Goal: Task Accomplishment & Management: Manage account settings

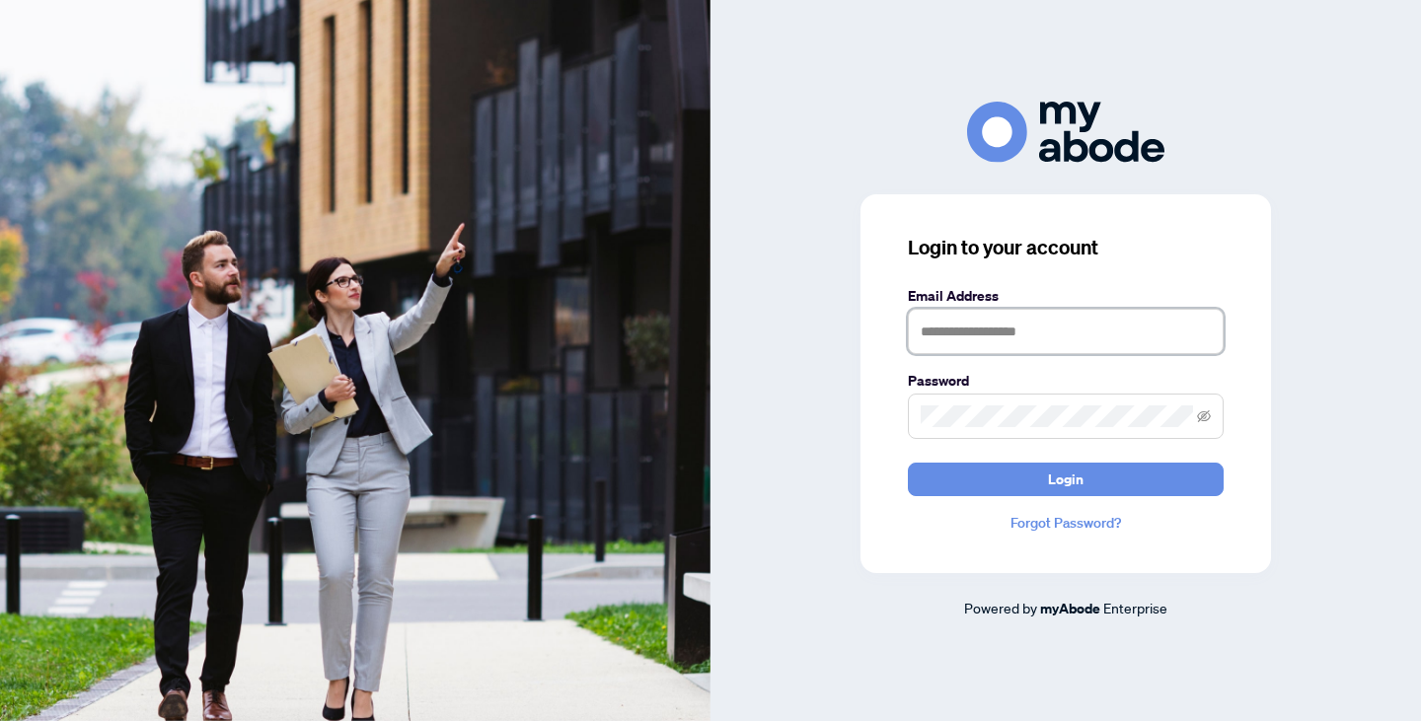
click at [1043, 336] on input "text" at bounding box center [1066, 331] width 316 height 45
type input "*"
type input "**********"
click at [984, 428] on span at bounding box center [1066, 416] width 316 height 45
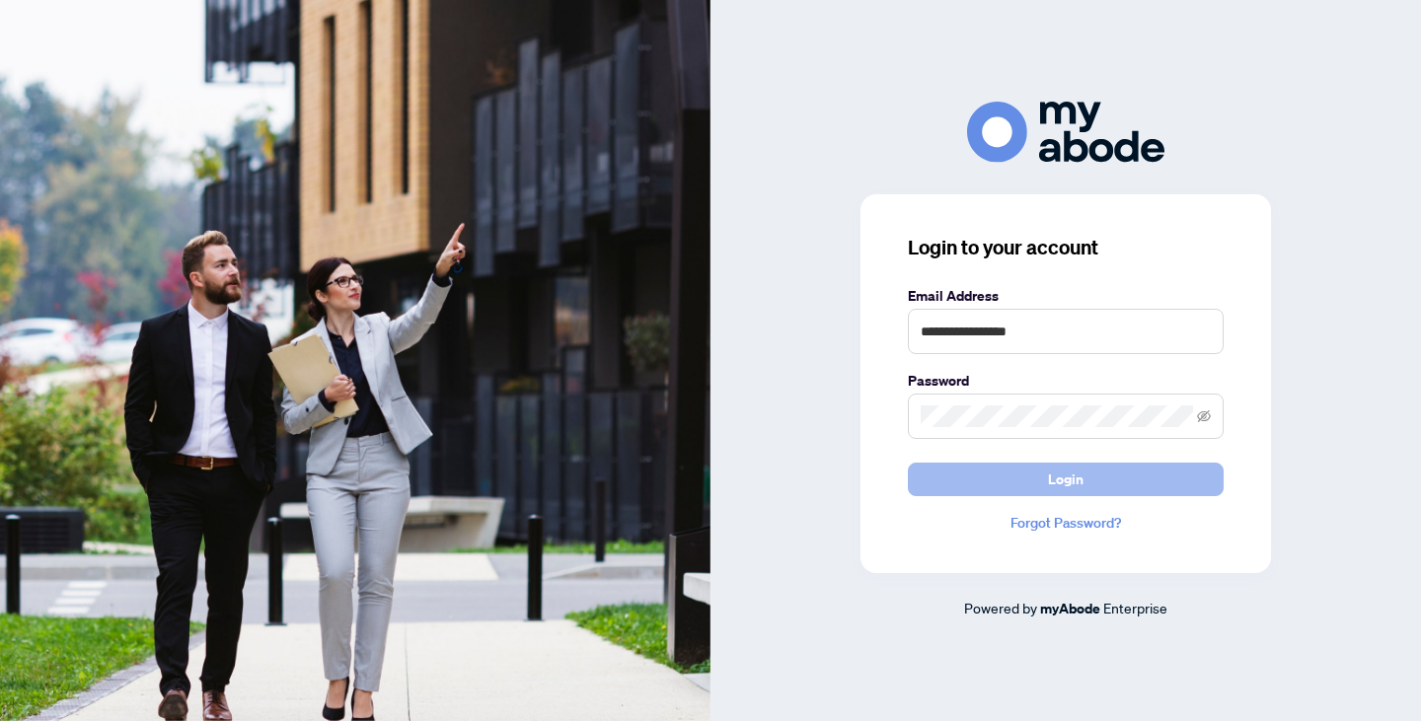
click at [1007, 475] on button "Login" at bounding box center [1066, 480] width 316 height 34
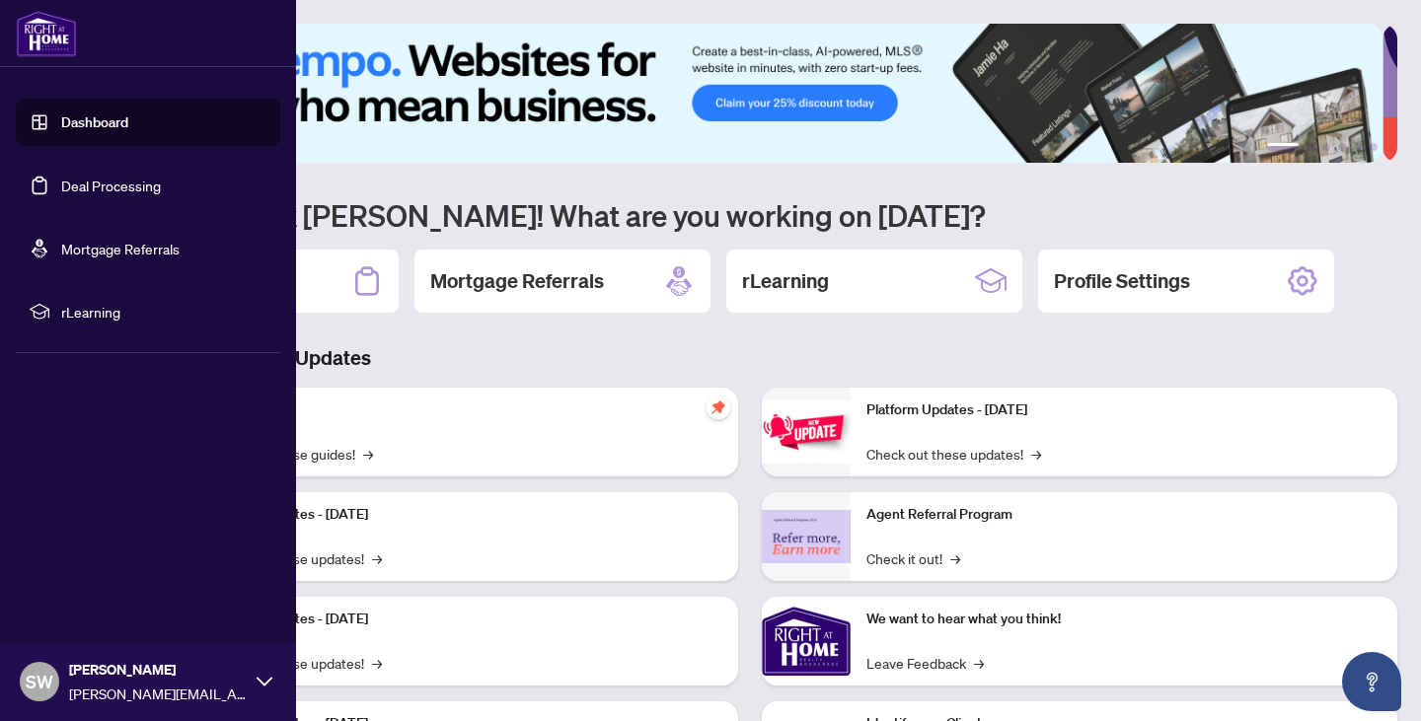
click at [77, 188] on link "Deal Processing" at bounding box center [111, 186] width 100 height 18
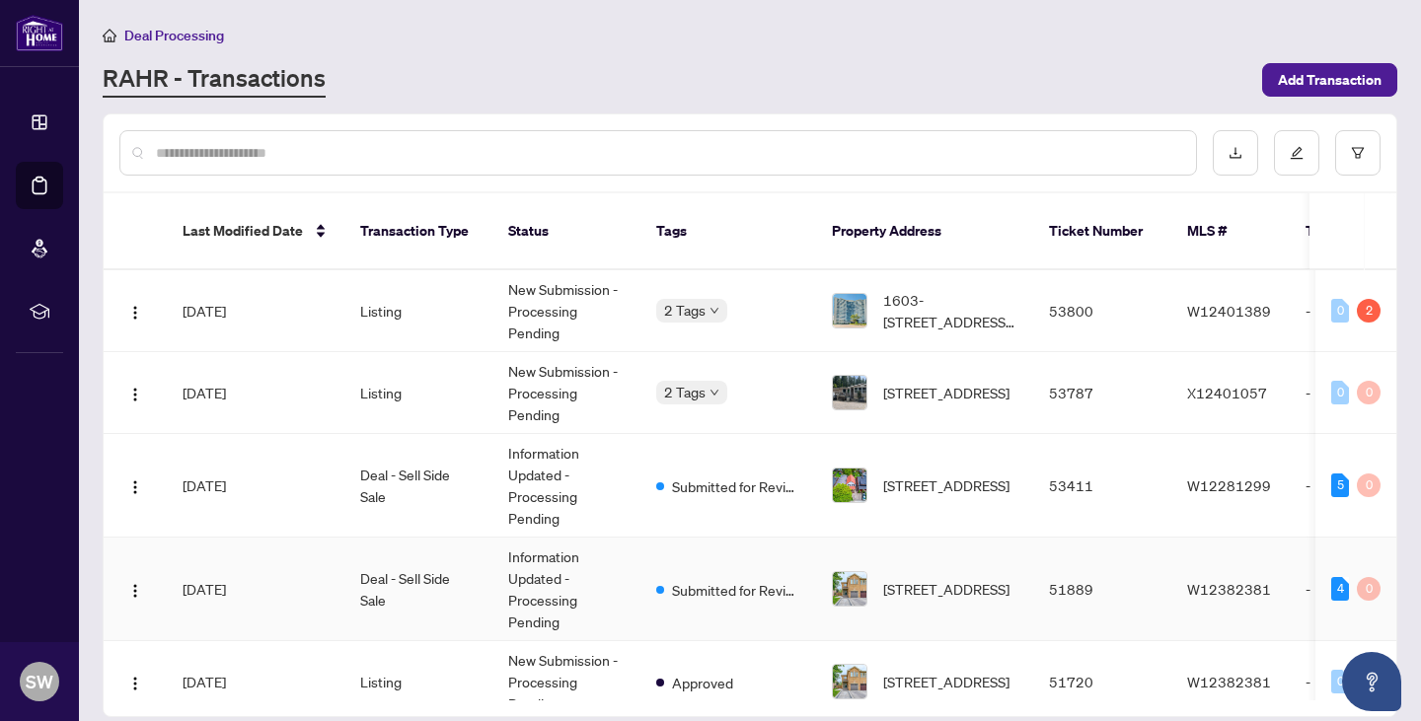
click at [424, 554] on td "Deal - Sell Side Sale" at bounding box center [418, 590] width 148 height 104
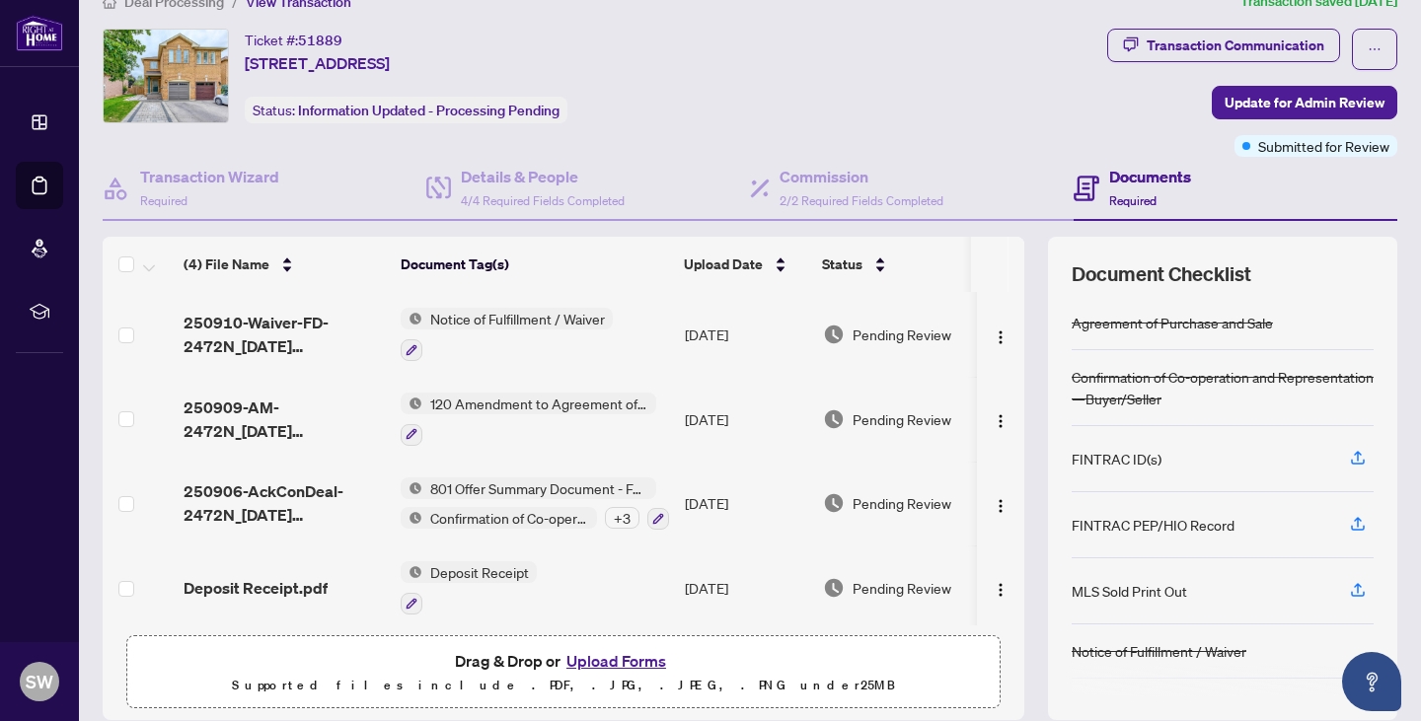
scroll to position [104, 0]
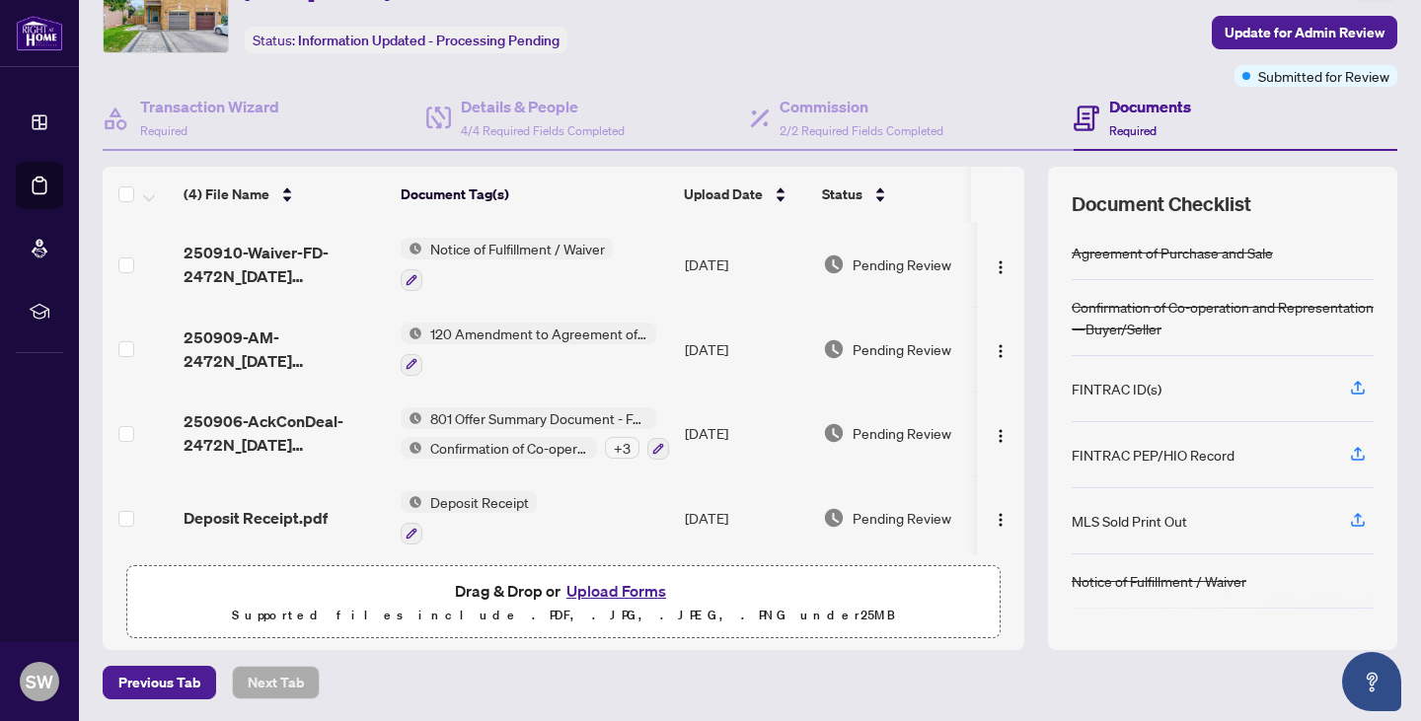
click at [610, 586] on button "Upload Forms" at bounding box center [615, 591] width 111 height 26
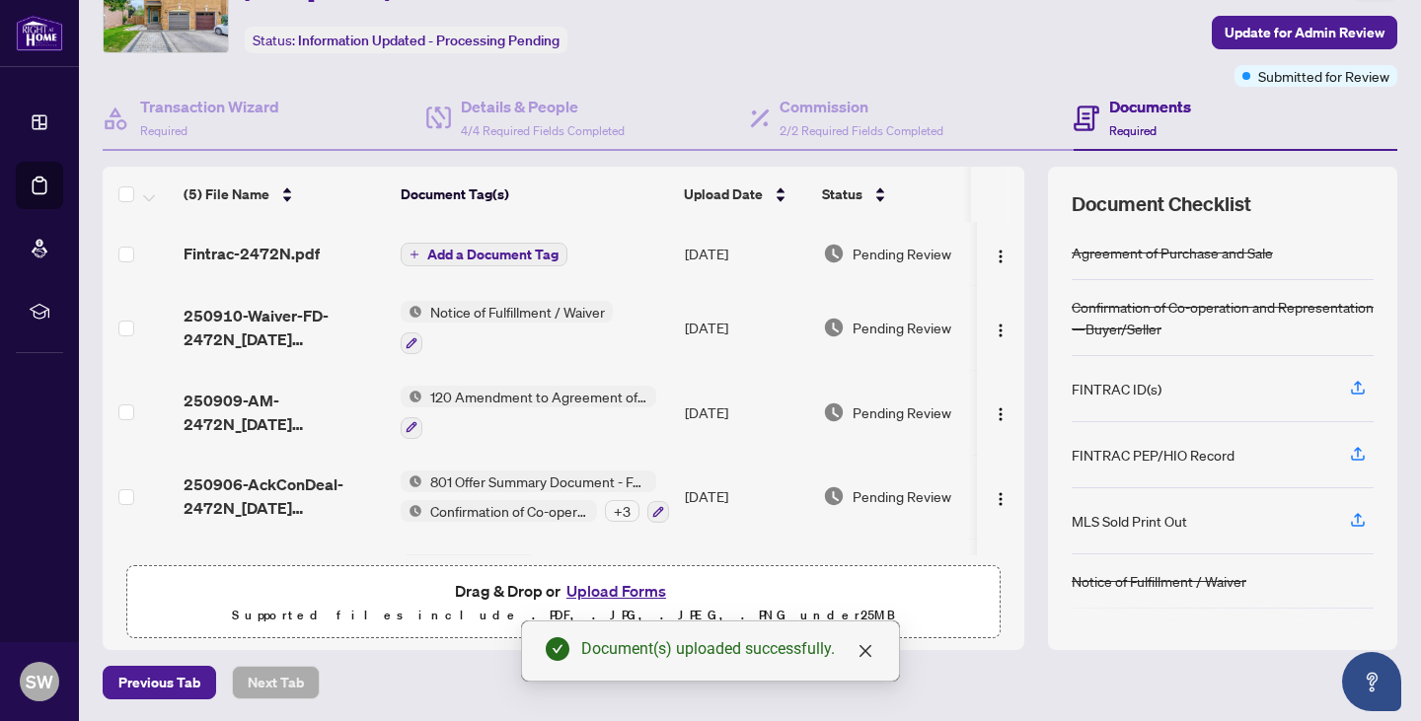
click at [515, 253] on span "Add a Document Tag" at bounding box center [492, 255] width 131 height 14
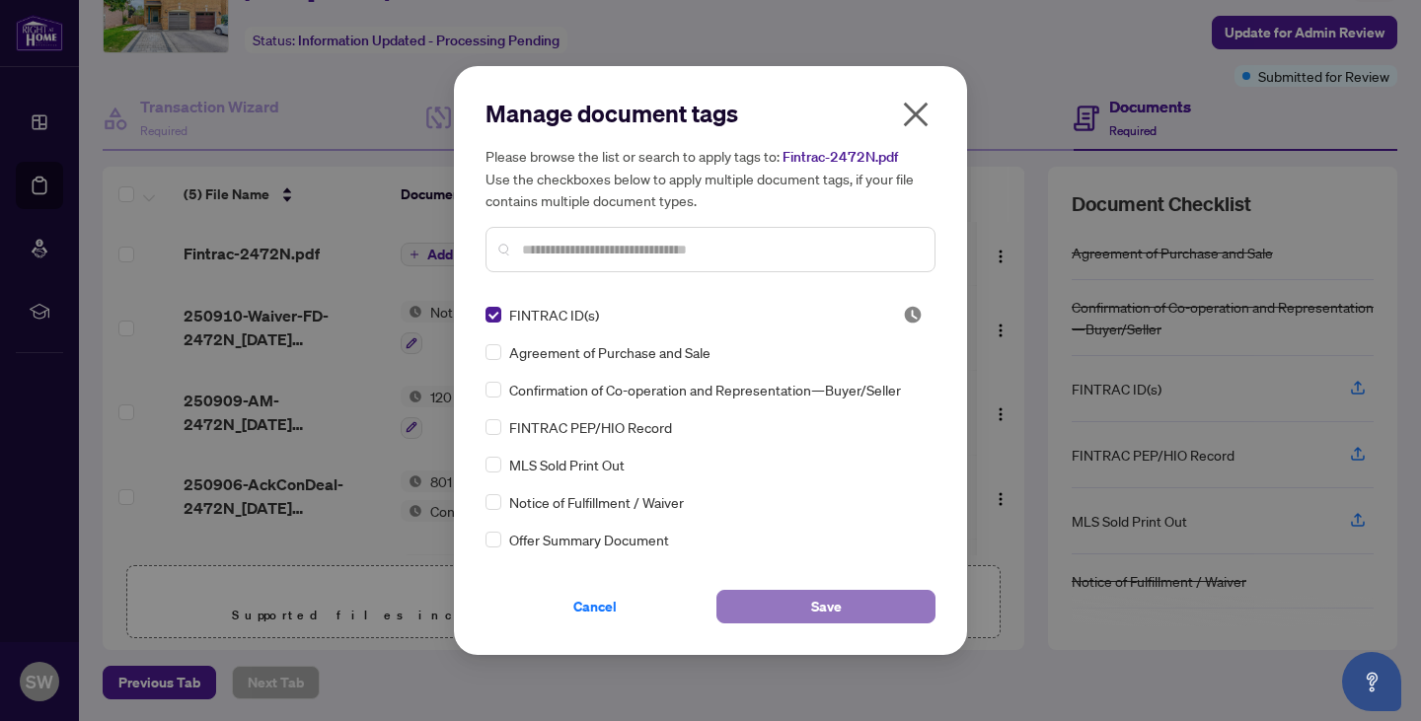
click at [844, 607] on button "Save" at bounding box center [825, 607] width 219 height 34
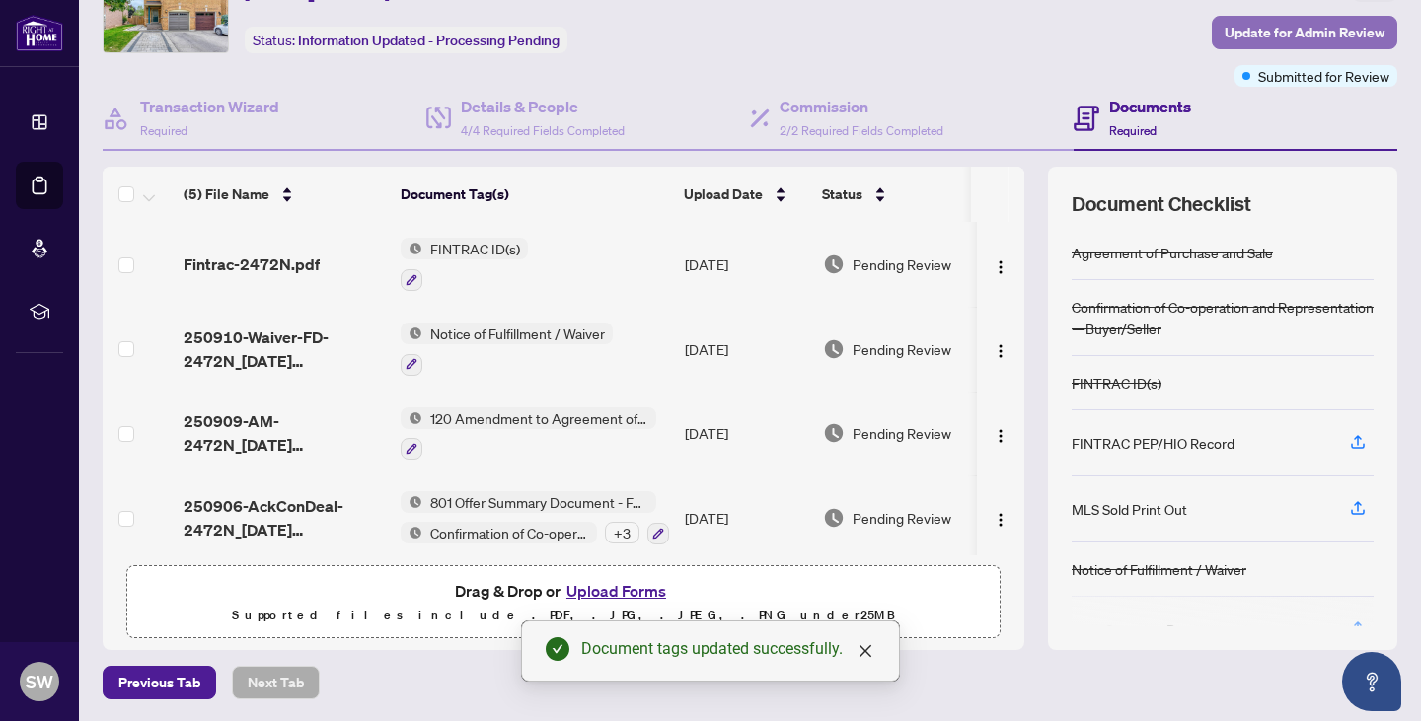
click at [1246, 32] on span "Update for Admin Review" at bounding box center [1304, 33] width 160 height 32
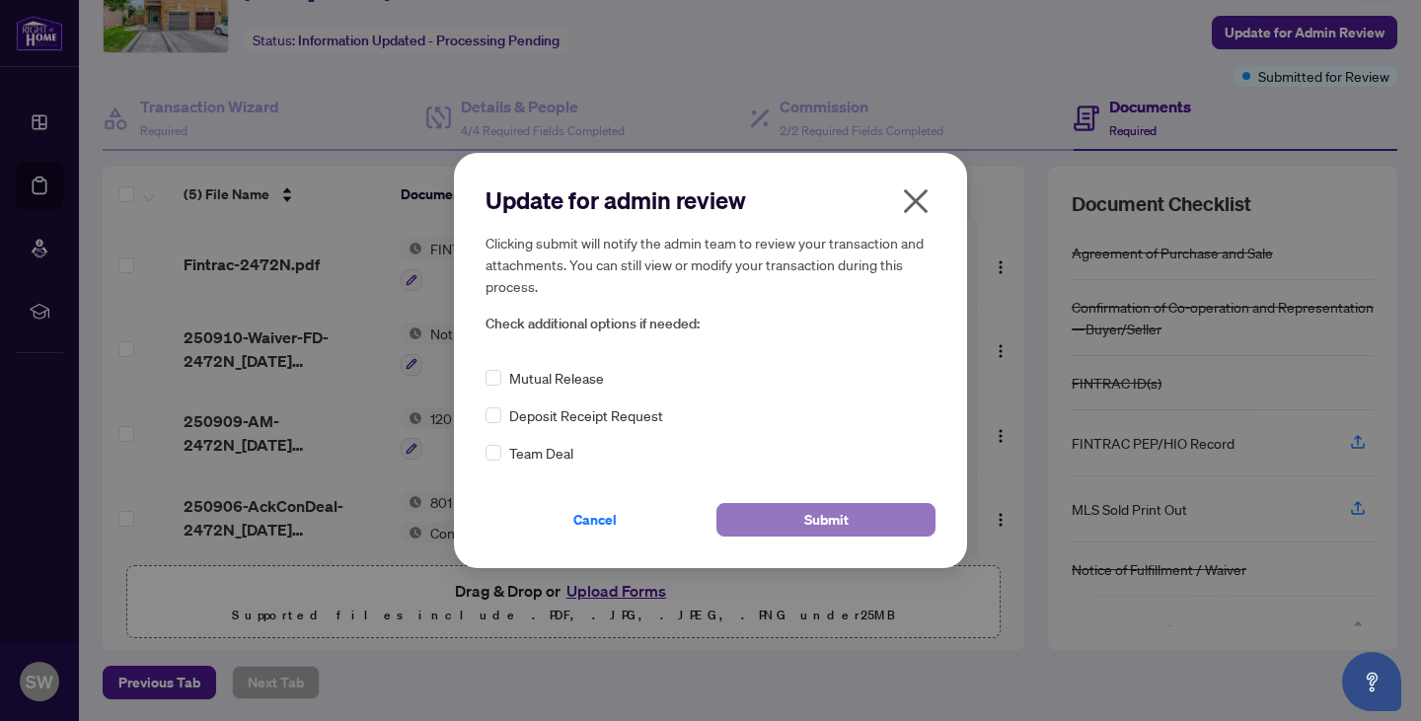
click at [785, 526] on button "Submit" at bounding box center [825, 520] width 219 height 34
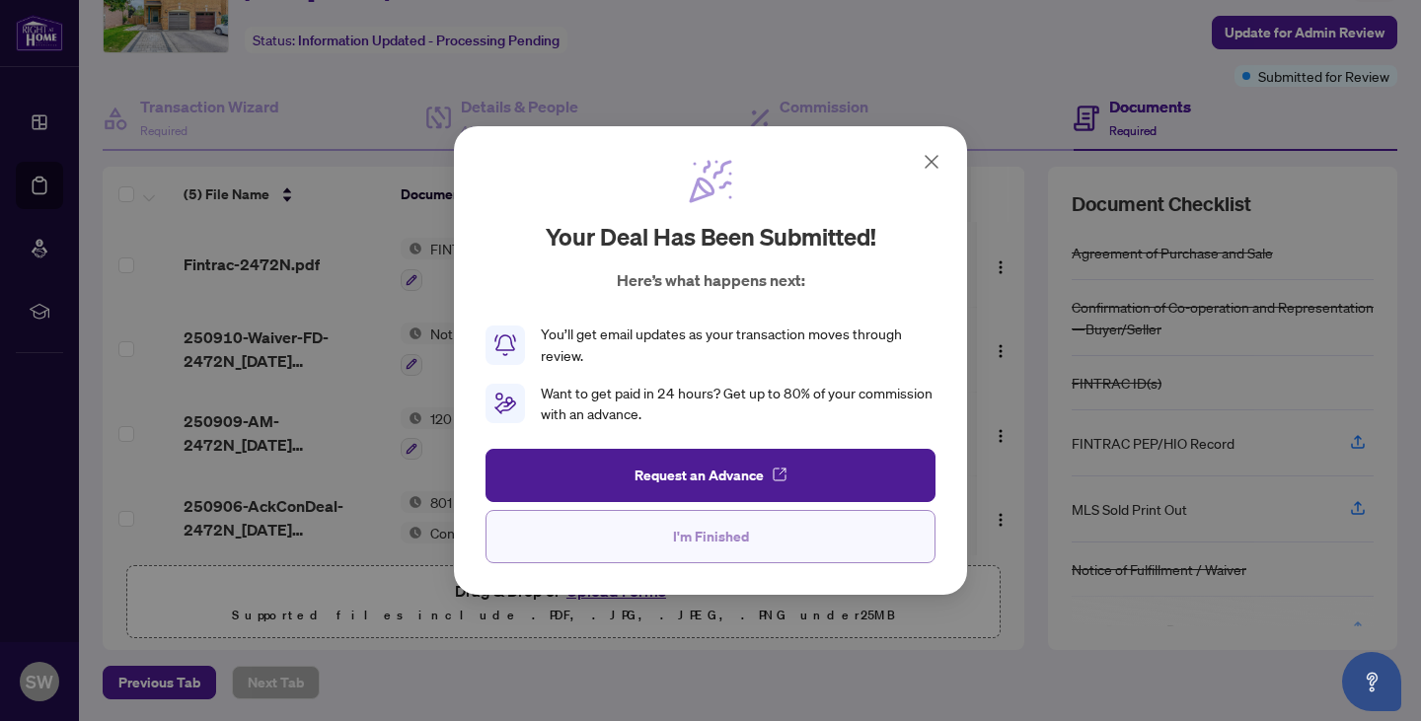
click at [735, 544] on span "I'm Finished" at bounding box center [711, 537] width 76 height 32
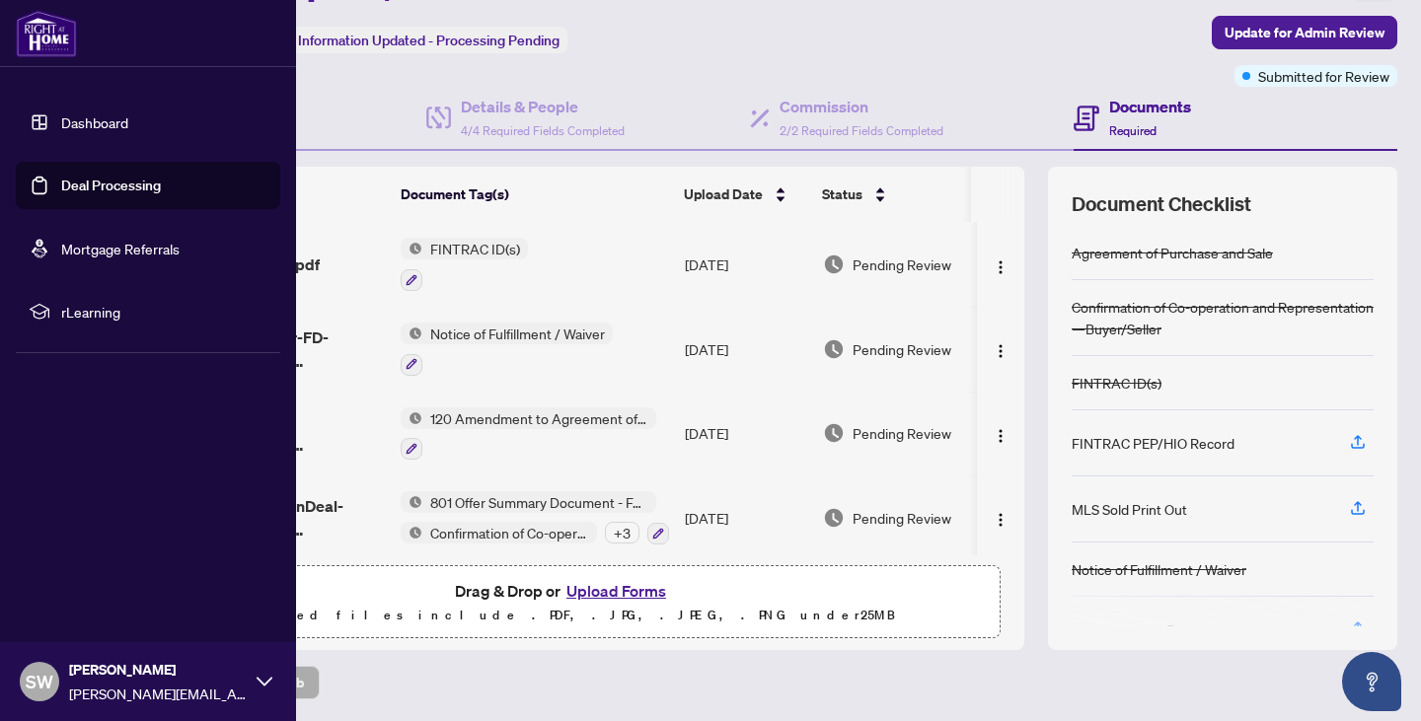
click at [114, 188] on link "Deal Processing" at bounding box center [111, 186] width 100 height 18
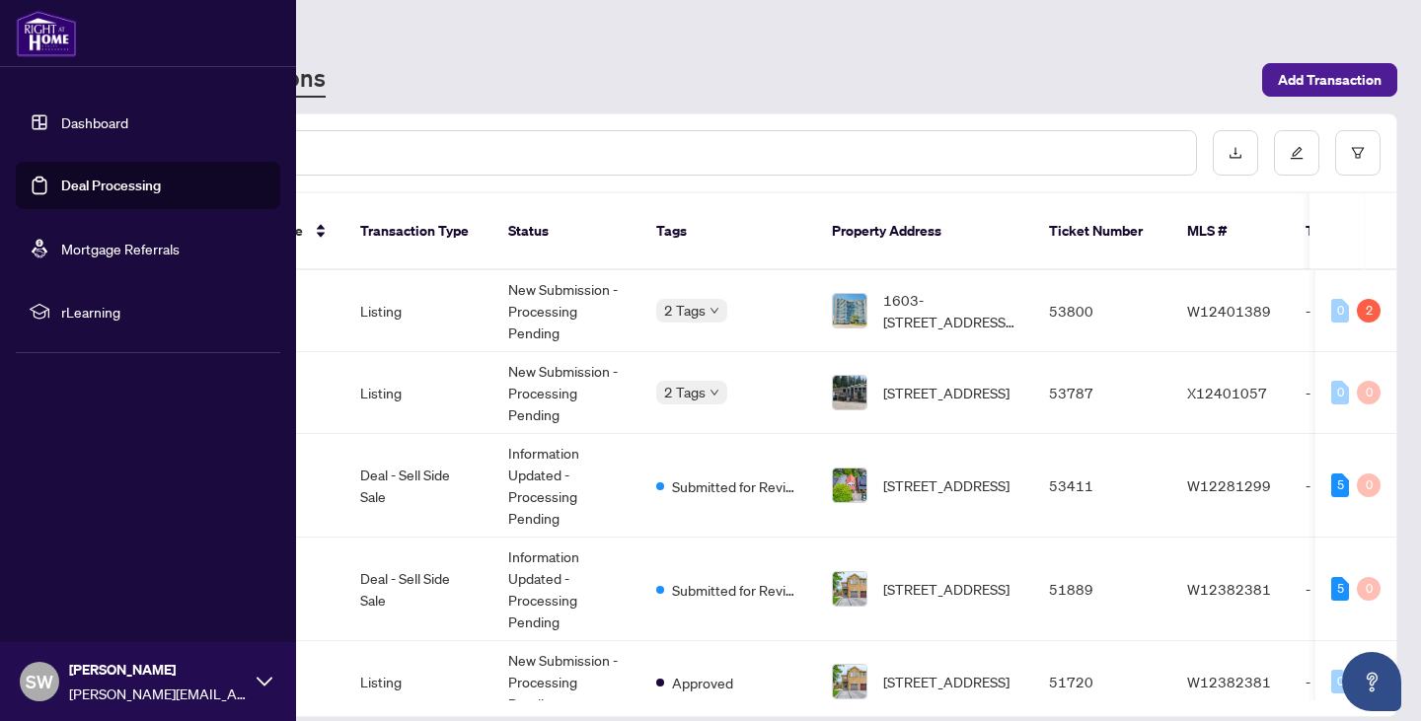
click at [61, 121] on link "Dashboard" at bounding box center [94, 122] width 67 height 18
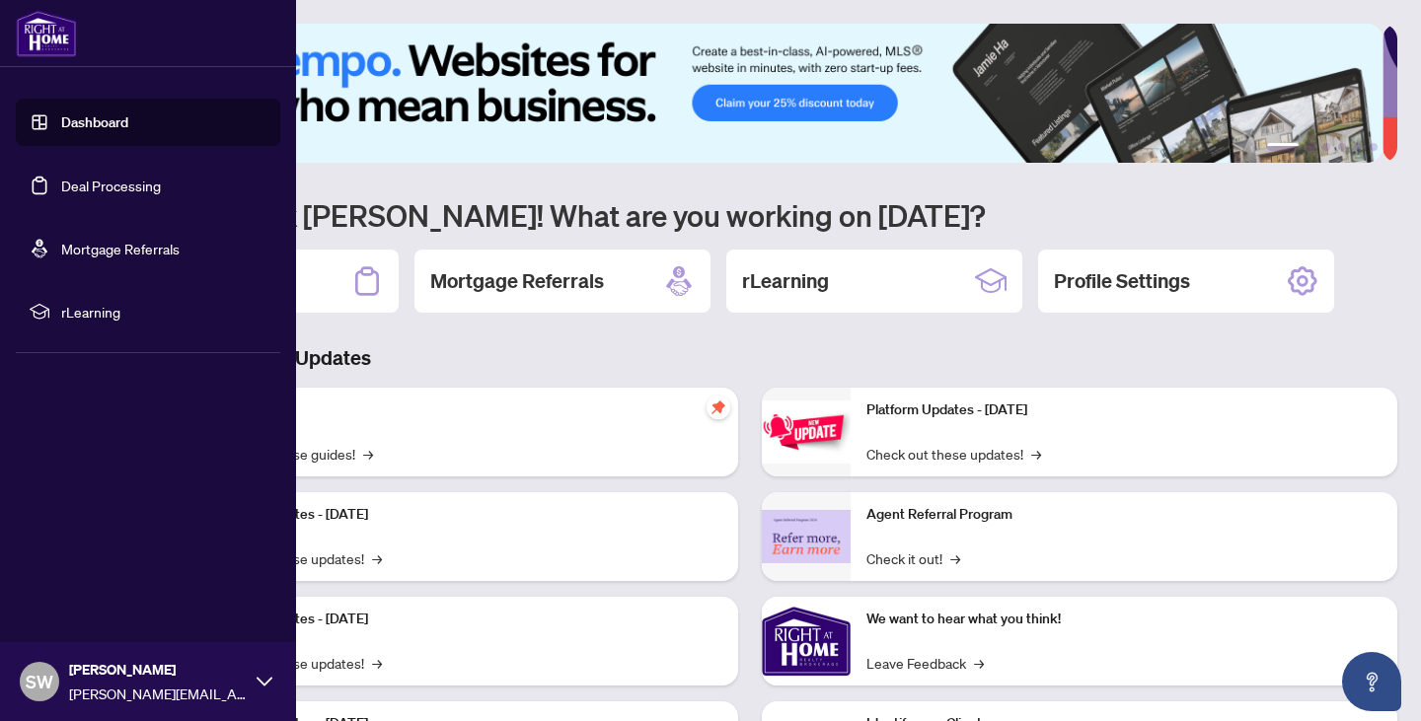
click at [98, 194] on link "Deal Processing" at bounding box center [111, 186] width 100 height 18
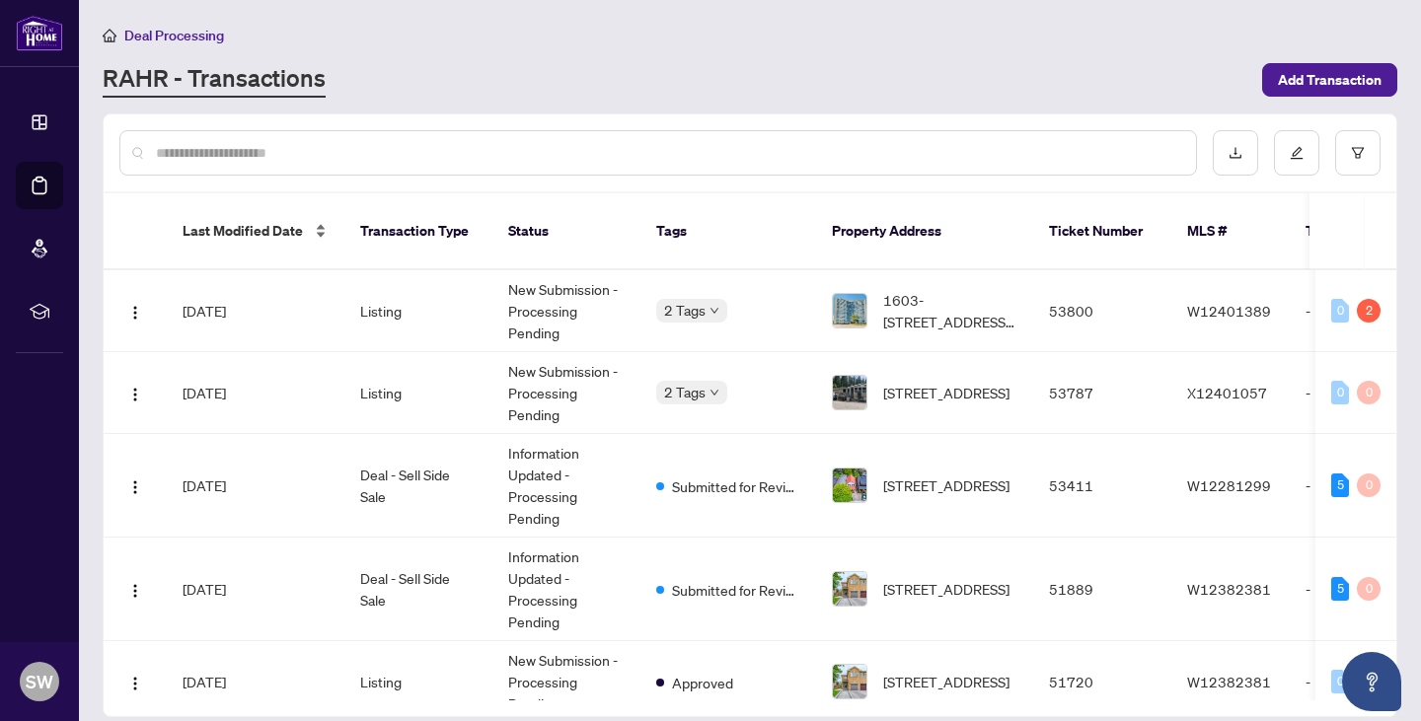
click at [277, 222] on span "Last Modified Date" at bounding box center [243, 231] width 120 height 22
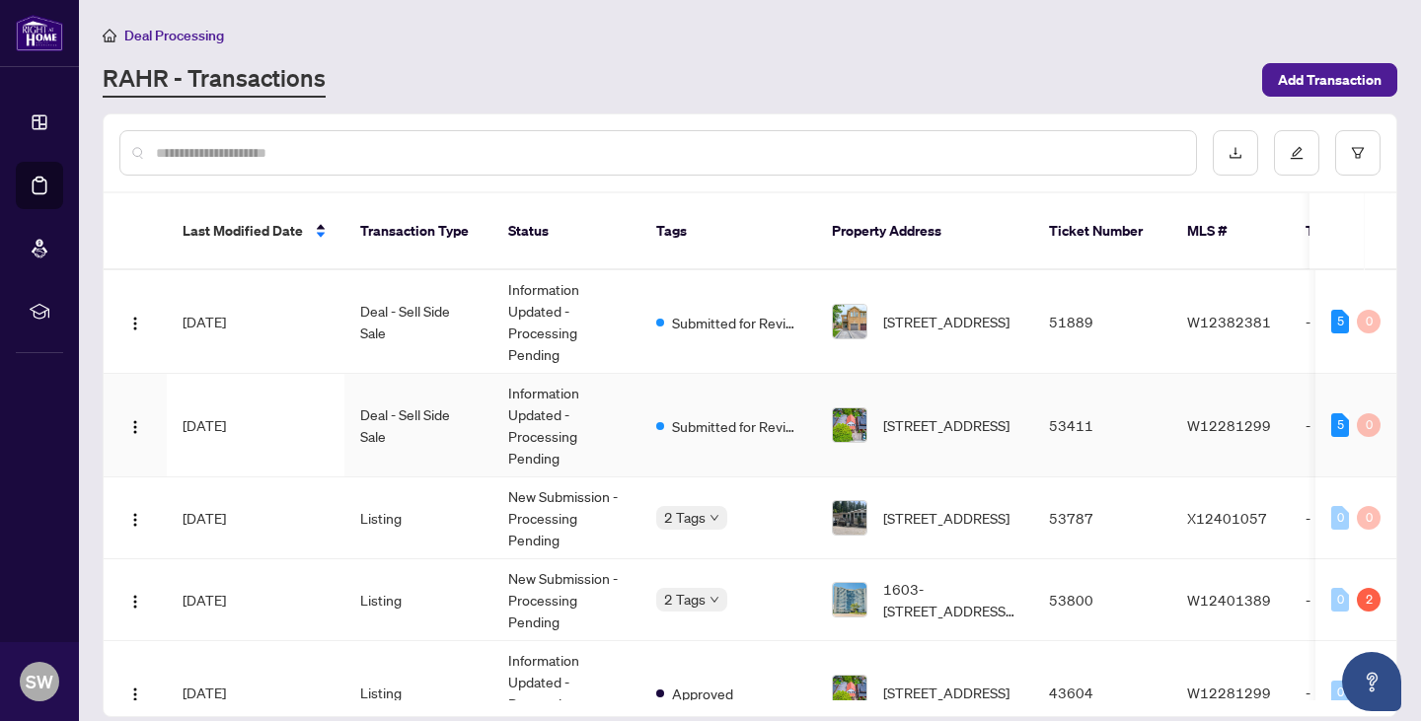
click at [425, 408] on td "Deal - Sell Side Sale" at bounding box center [418, 426] width 148 height 104
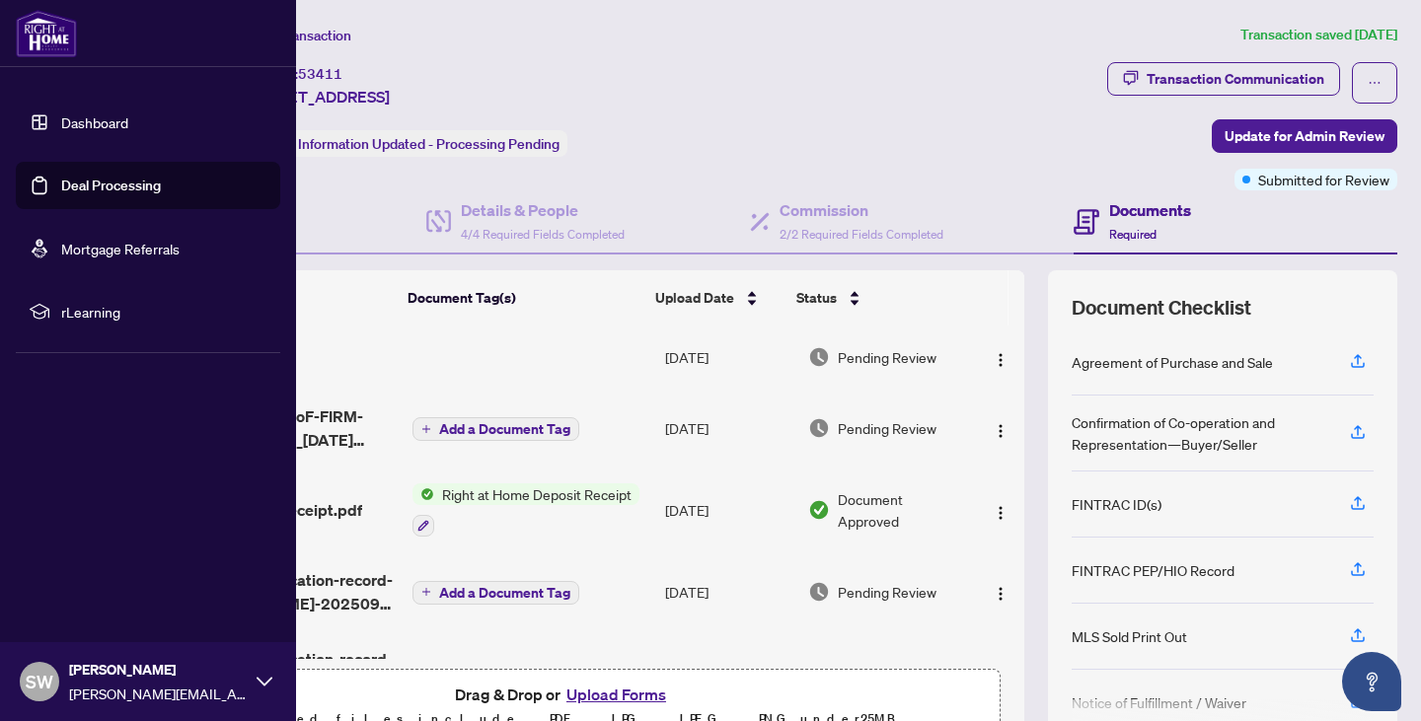
click at [73, 185] on link "Deal Processing" at bounding box center [111, 186] width 100 height 18
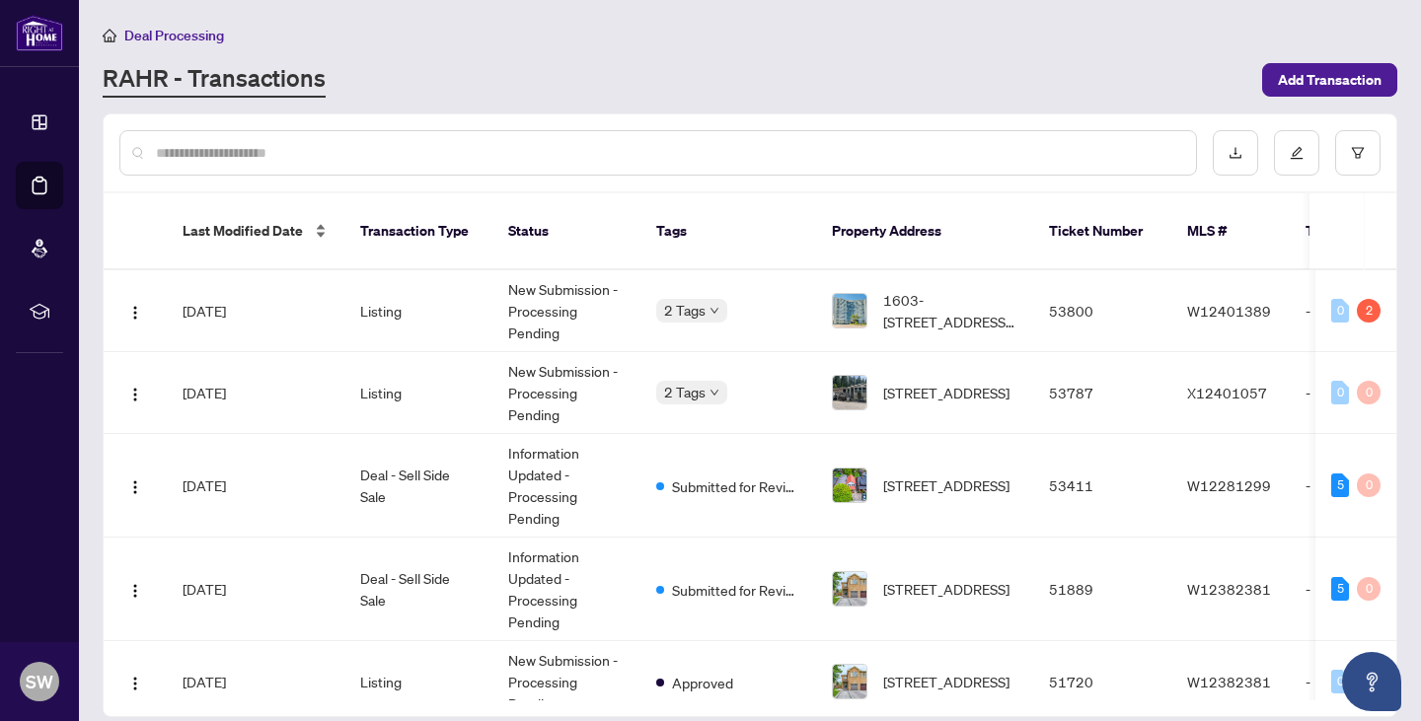
click at [321, 220] on div "Last Modified Date" at bounding box center [256, 231] width 146 height 22
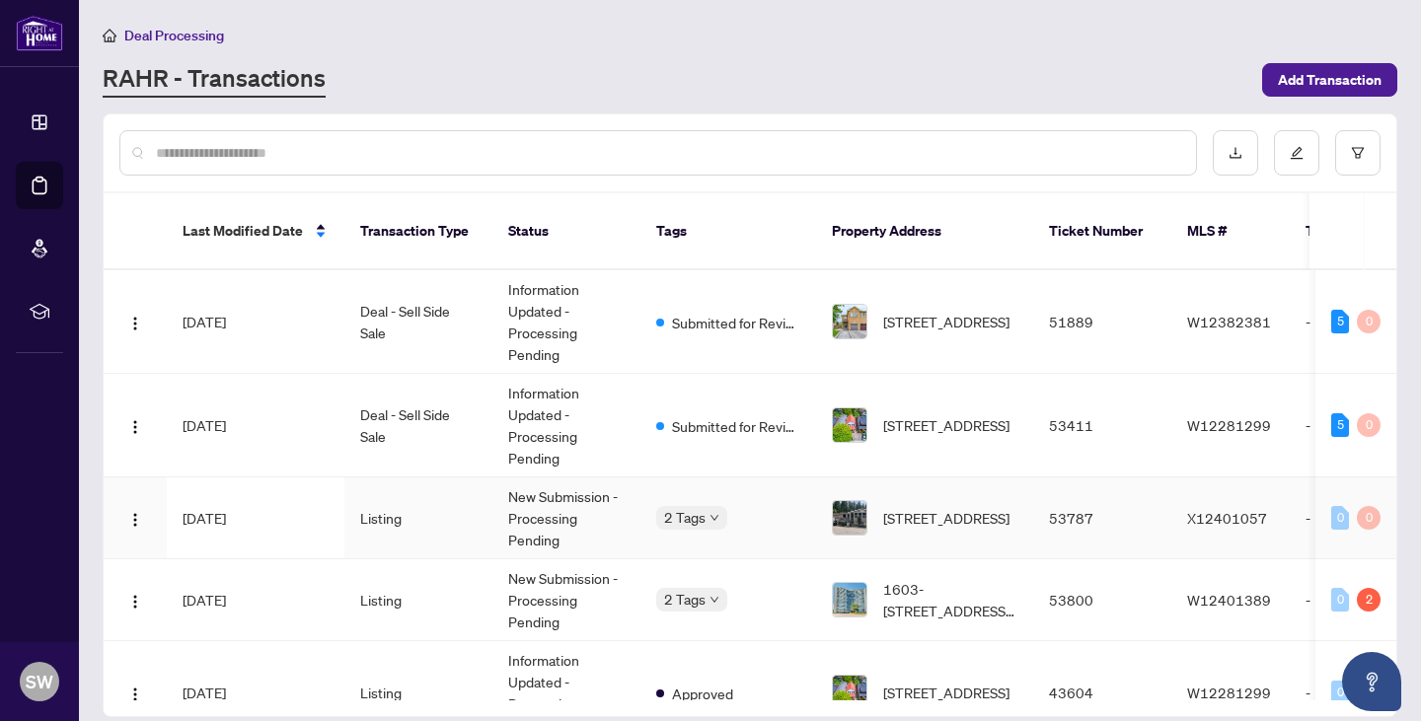
click at [610, 502] on td "New Submission - Processing Pending" at bounding box center [566, 518] width 148 height 82
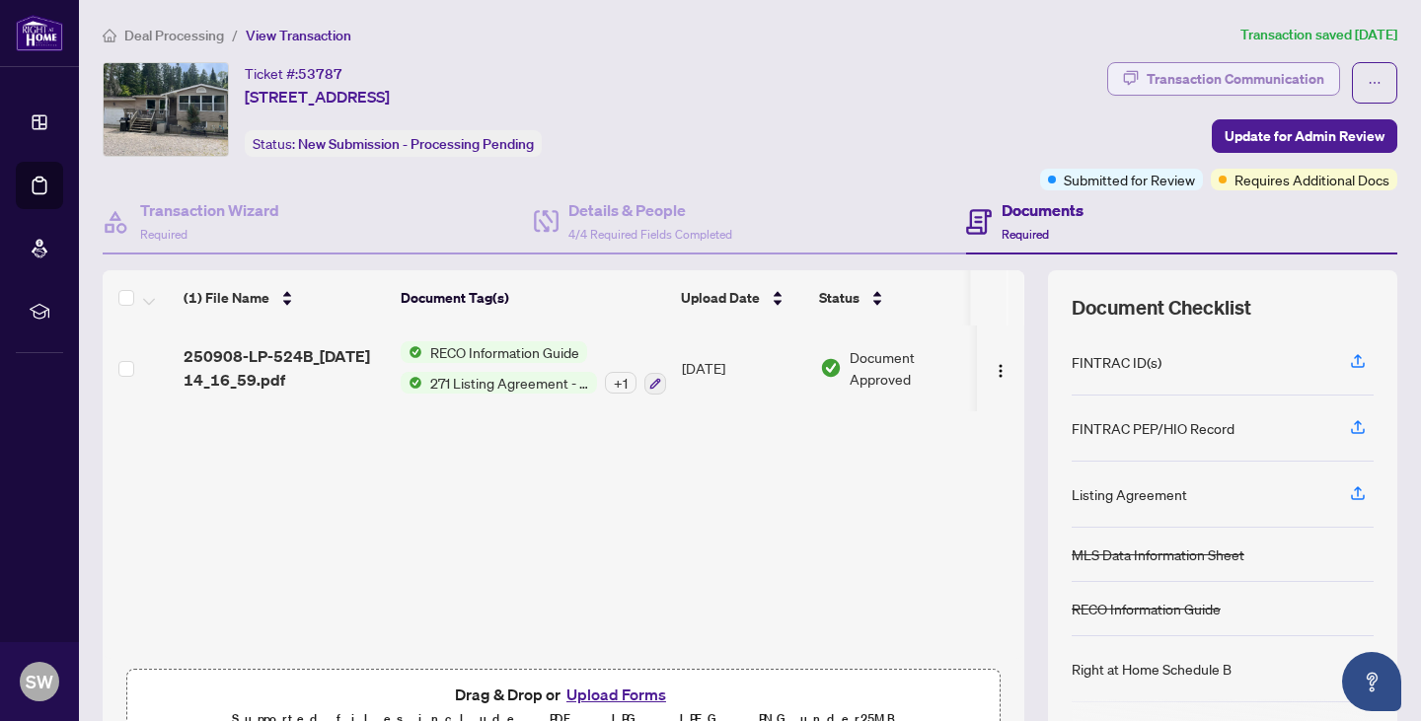
click at [1192, 87] on div "Transaction Communication" at bounding box center [1235, 79] width 178 height 32
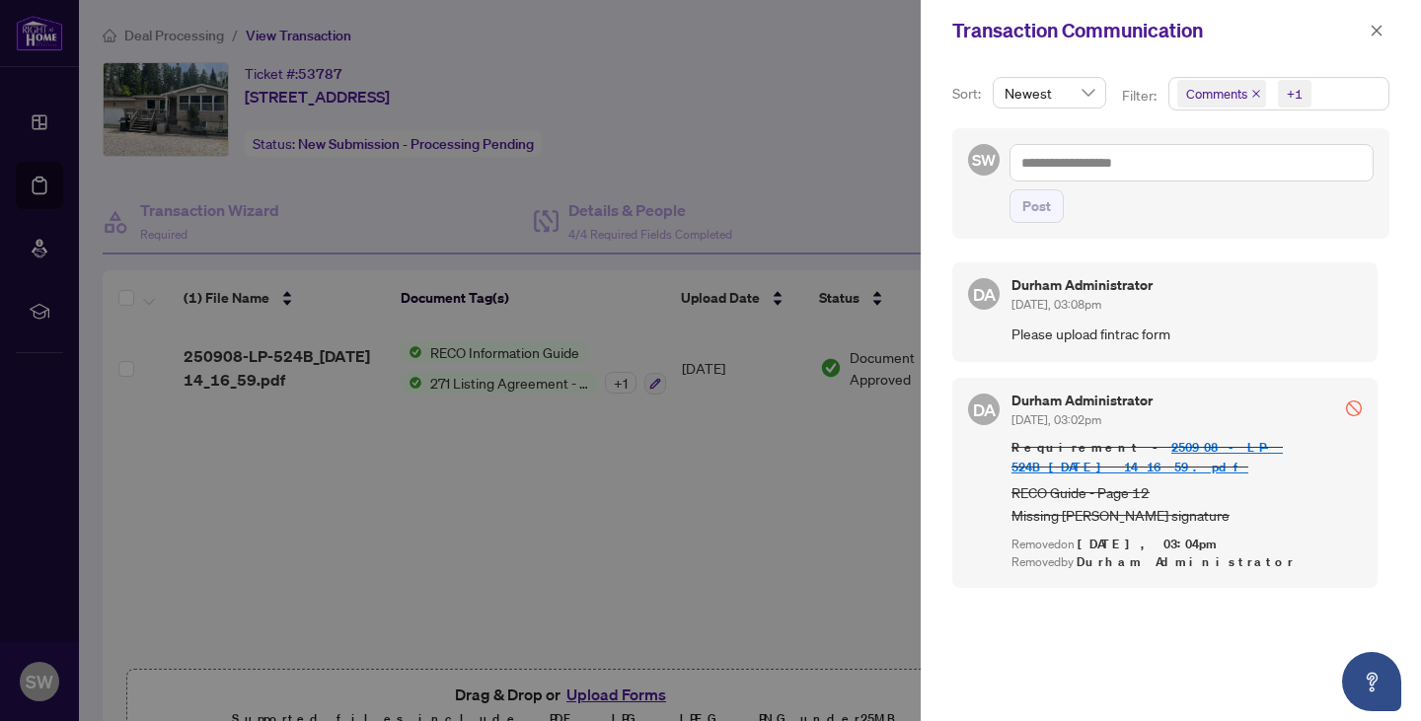
click at [42, 182] on div at bounding box center [710, 360] width 1421 height 721
click at [1380, 29] on icon "close" at bounding box center [1376, 31] width 14 height 14
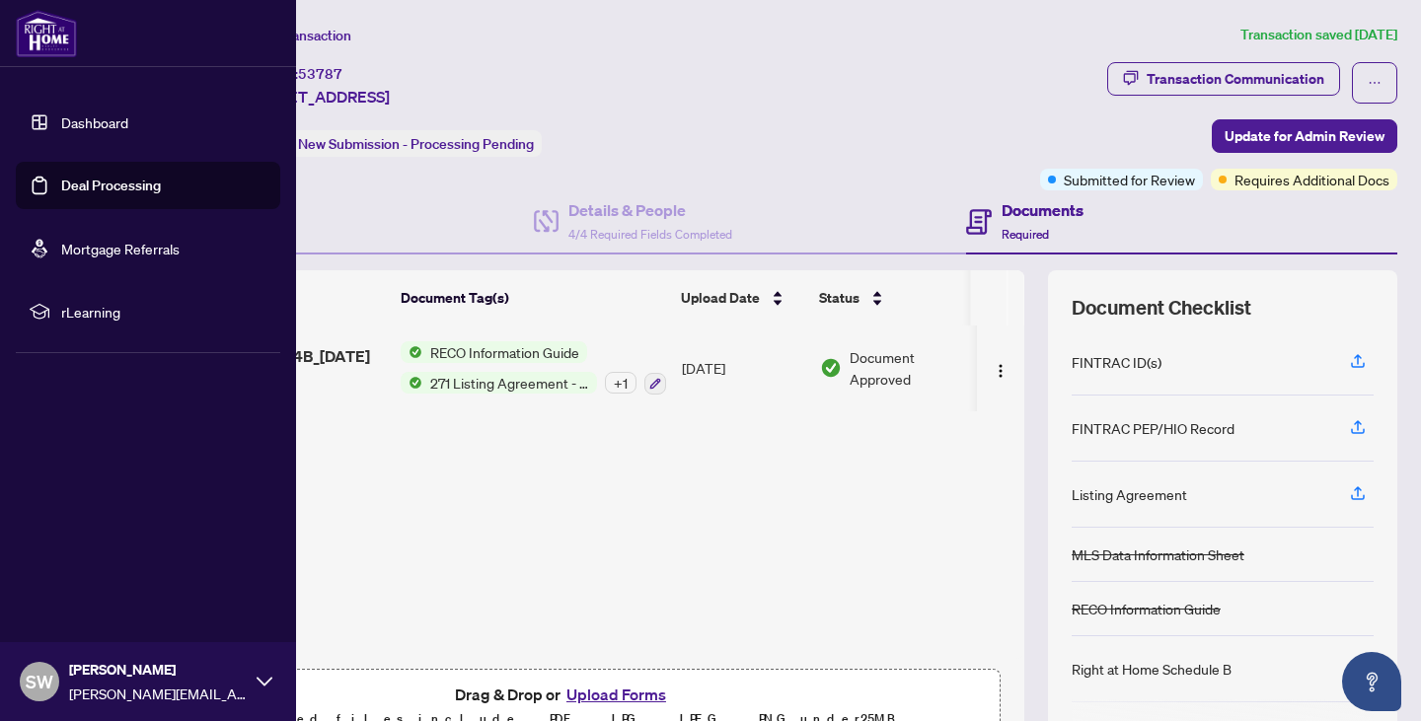
click at [61, 187] on link "Deal Processing" at bounding box center [111, 186] width 100 height 18
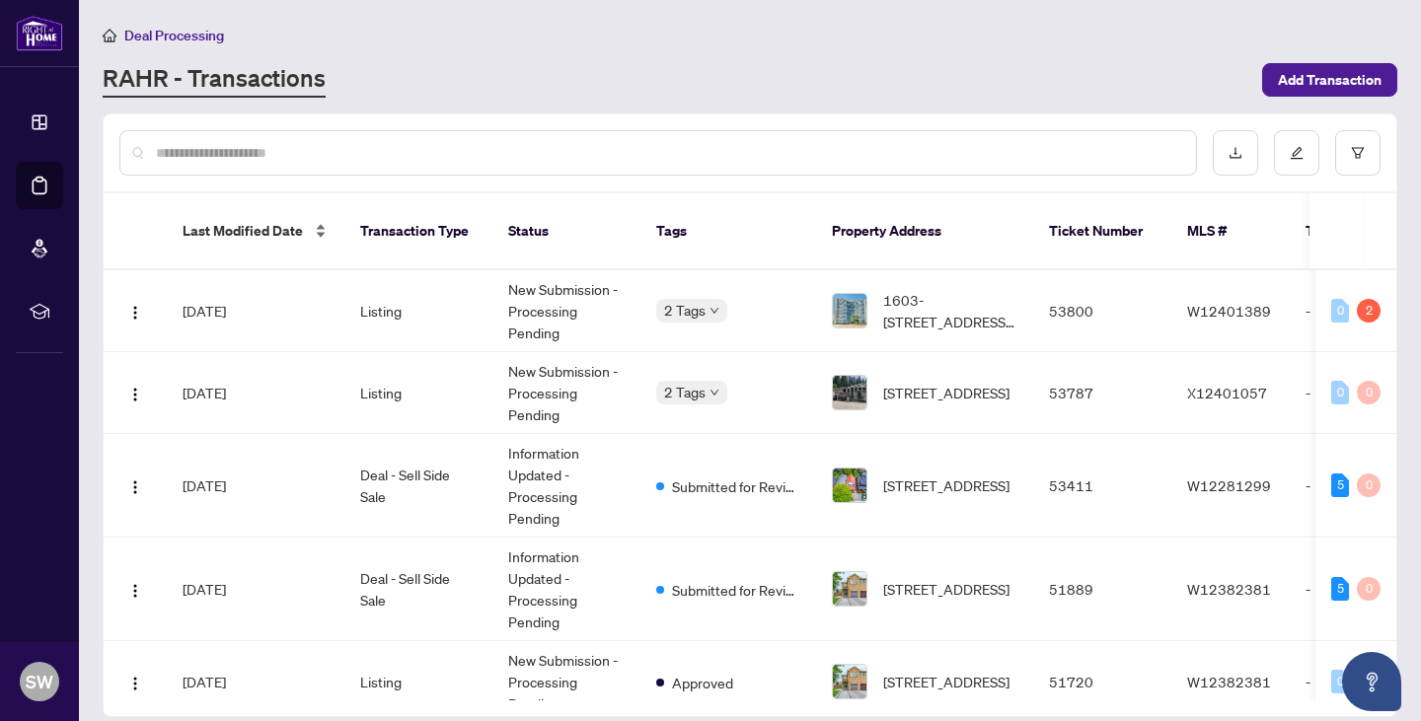
click at [319, 220] on div "Last Modified Date" at bounding box center [256, 231] width 146 height 22
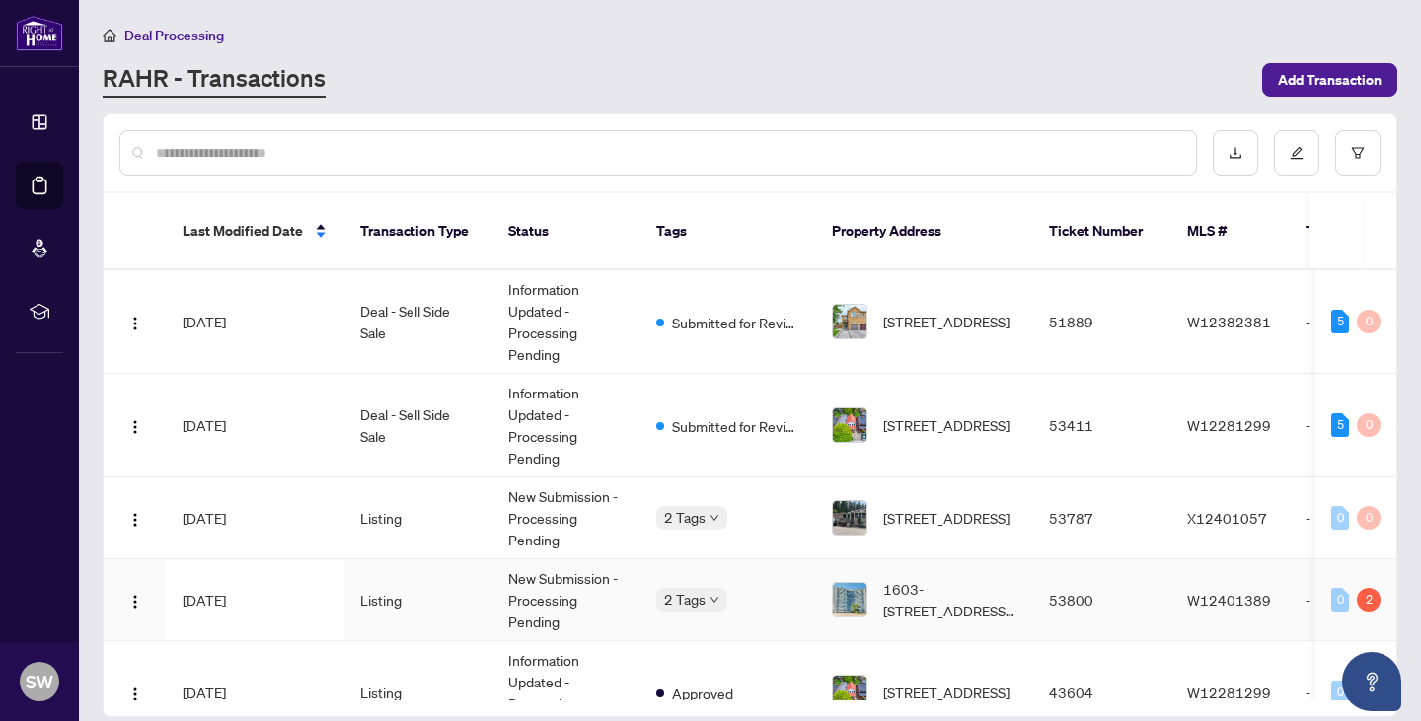
click at [226, 591] on span "[DATE]" at bounding box center [204, 600] width 43 height 18
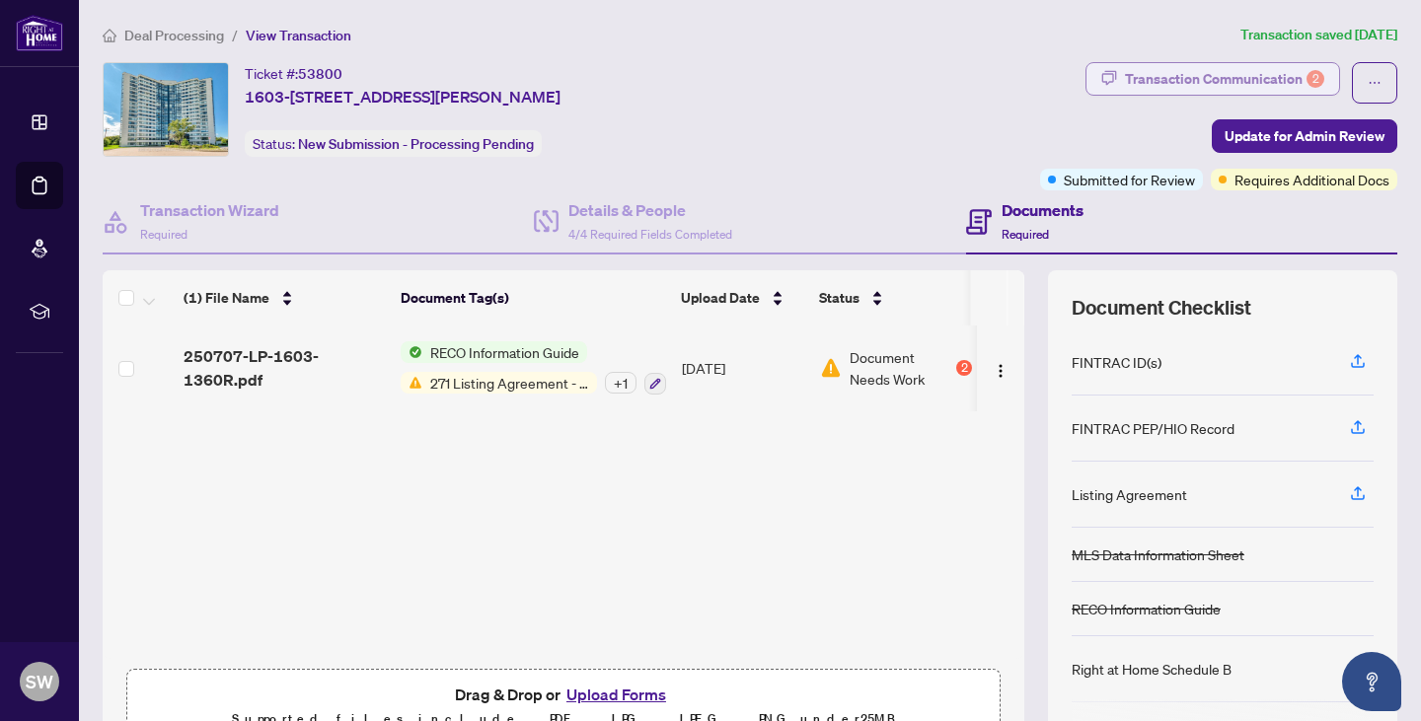
click at [1231, 77] on div "Transaction Communication 2" at bounding box center [1224, 79] width 199 height 32
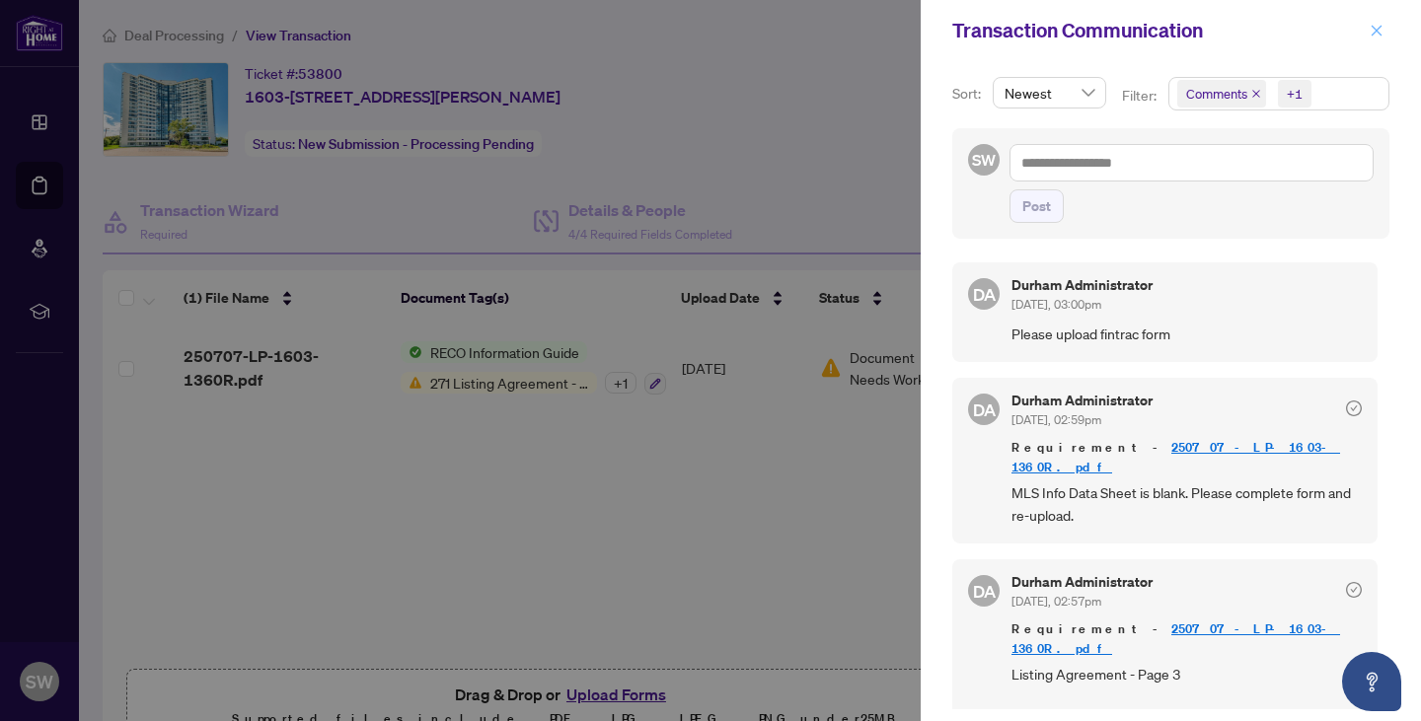
click at [1378, 31] on icon "close" at bounding box center [1376, 31] width 14 height 14
